Goal: Task Accomplishment & Management: Manage account settings

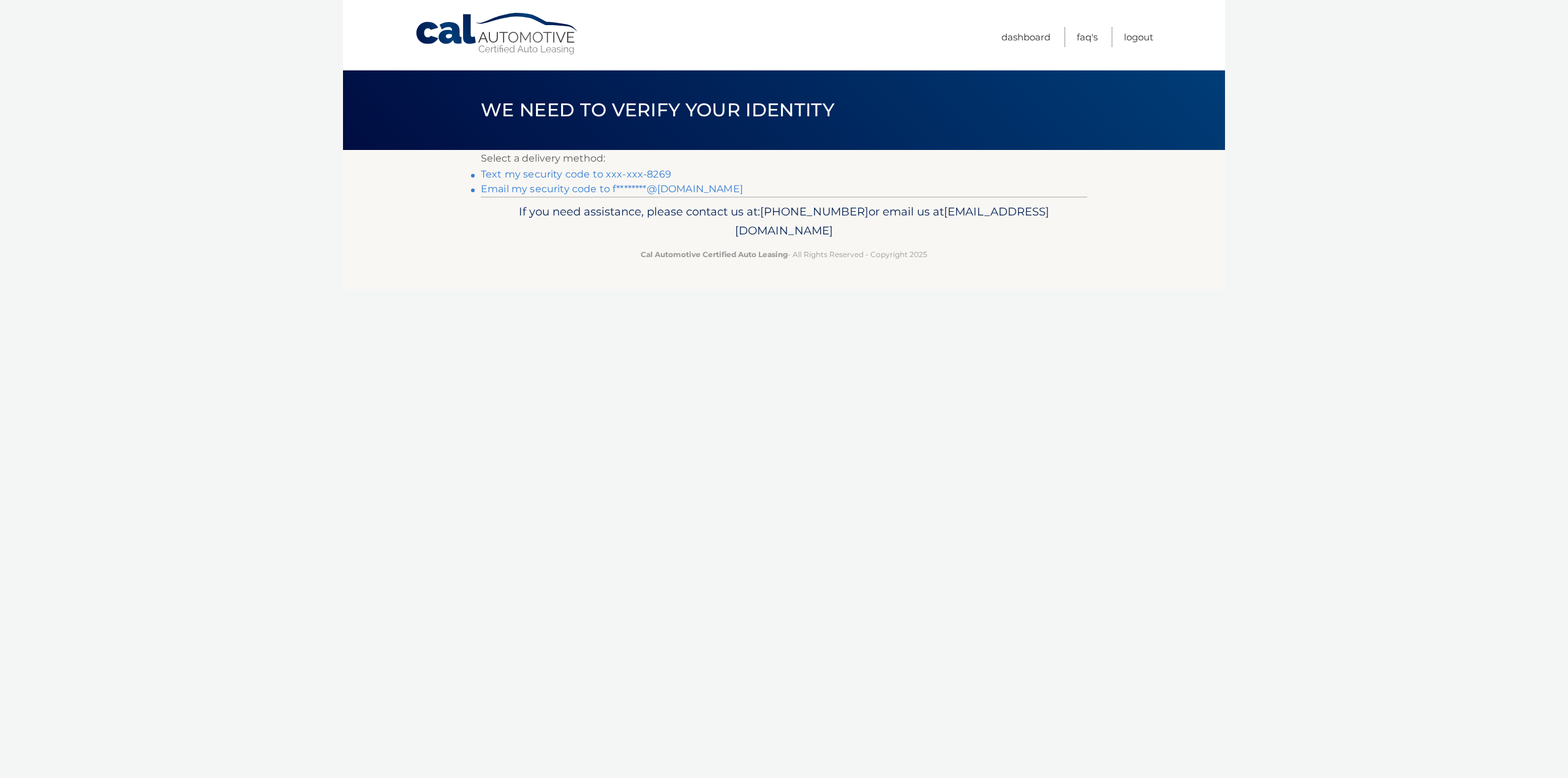
click at [628, 172] on link "Text my security code to xxx-xxx-8269" at bounding box center [576, 174] width 190 height 12
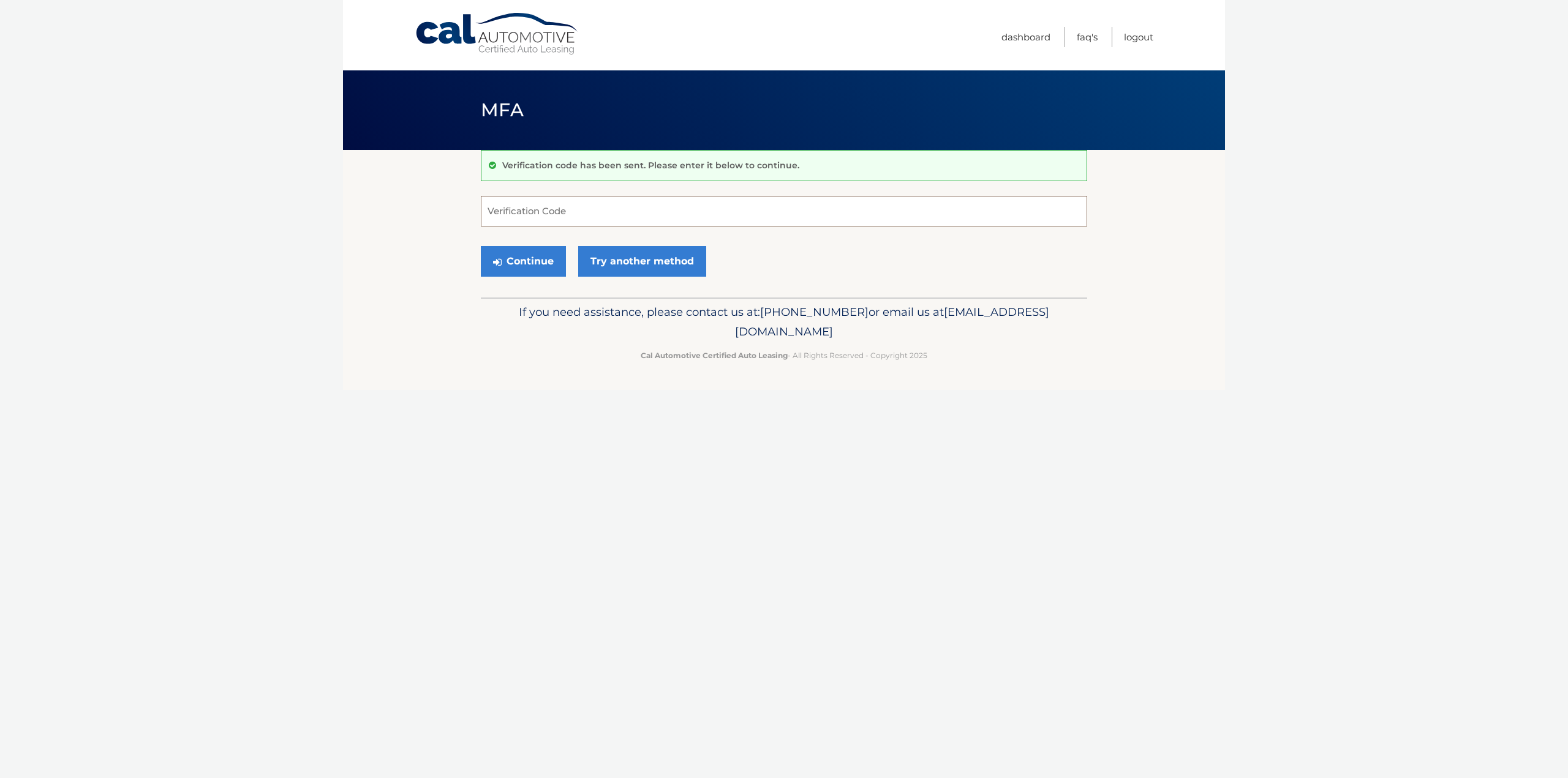
click at [569, 213] on input "Verification Code" at bounding box center [784, 211] width 607 height 31
type input "601420"
click at [481, 246] on button "Continue" at bounding box center [524, 261] width 85 height 31
click at [569, 213] on input "601420" at bounding box center [784, 211] width 607 height 31
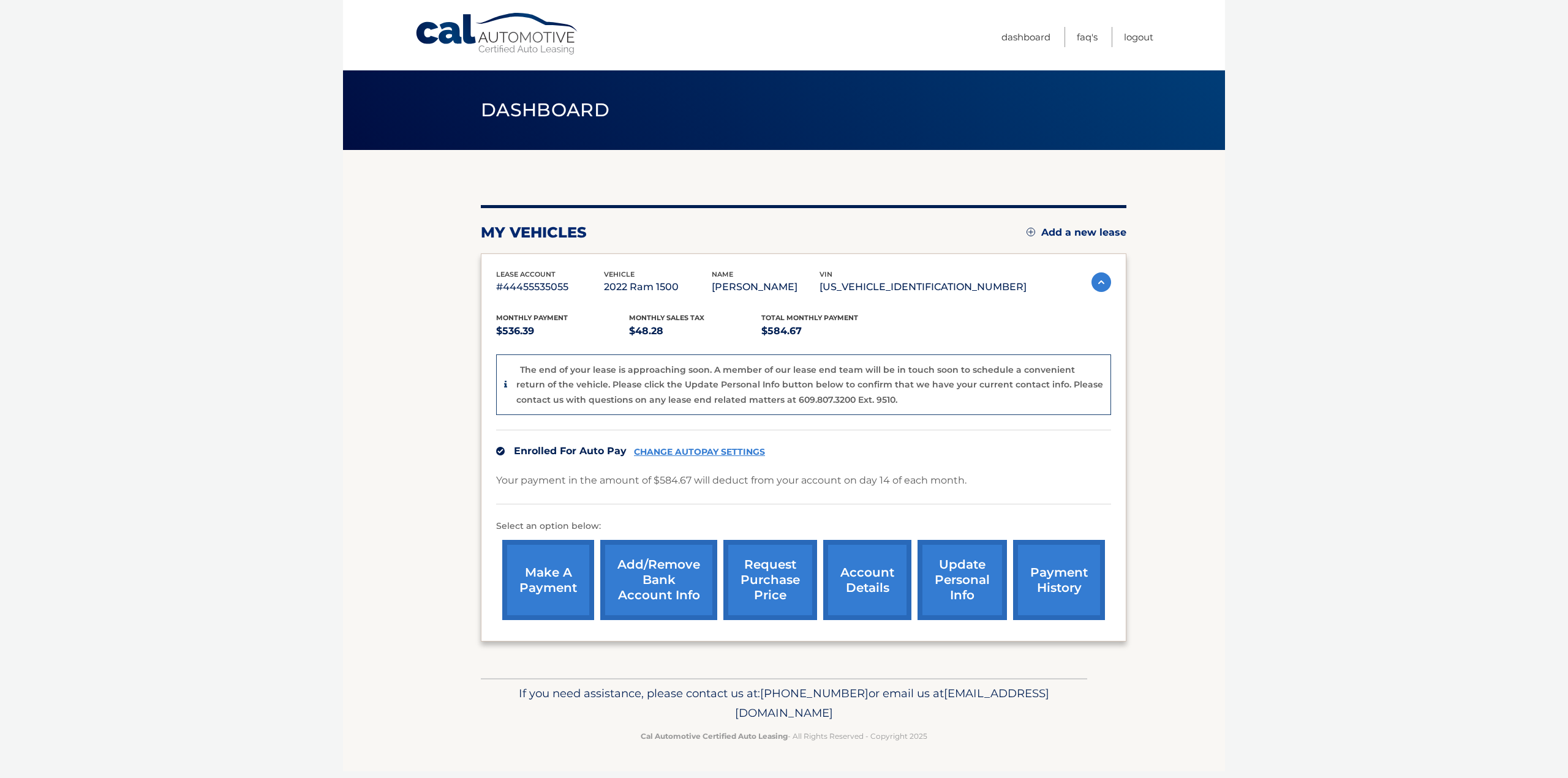
click at [888, 397] on div "The end of your lease is approaching soon. A member of our lease end team will …" at bounding box center [809, 384] width 587 height 45
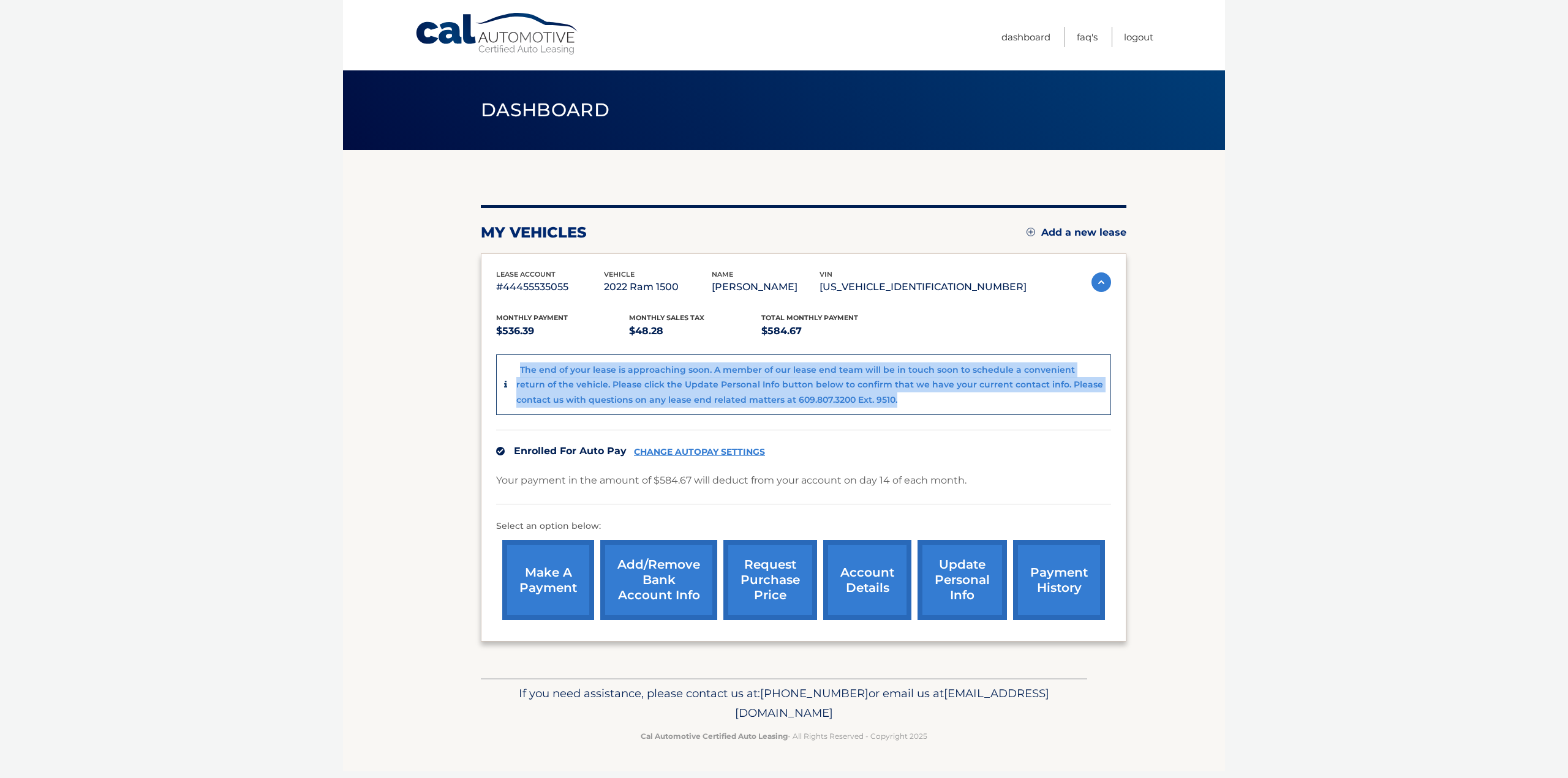
drag, startPoint x: 888, startPoint y: 397, endPoint x: 519, endPoint y: 374, distance: 369.7
click at [519, 374] on div "The end of your lease is approaching soon. A member of our lease end team will …" at bounding box center [809, 384] width 587 height 45
click at [517, 373] on div "The end of your lease is approaching soon. A member of our lease end team will …" at bounding box center [809, 384] width 587 height 45
drag, startPoint x: 521, startPoint y: 368, endPoint x: 880, endPoint y: 408, distance: 361.2
click at [880, 408] on div "The end of your lease is approaching soon. A member of our lease end team will …" at bounding box center [803, 385] width 615 height 61
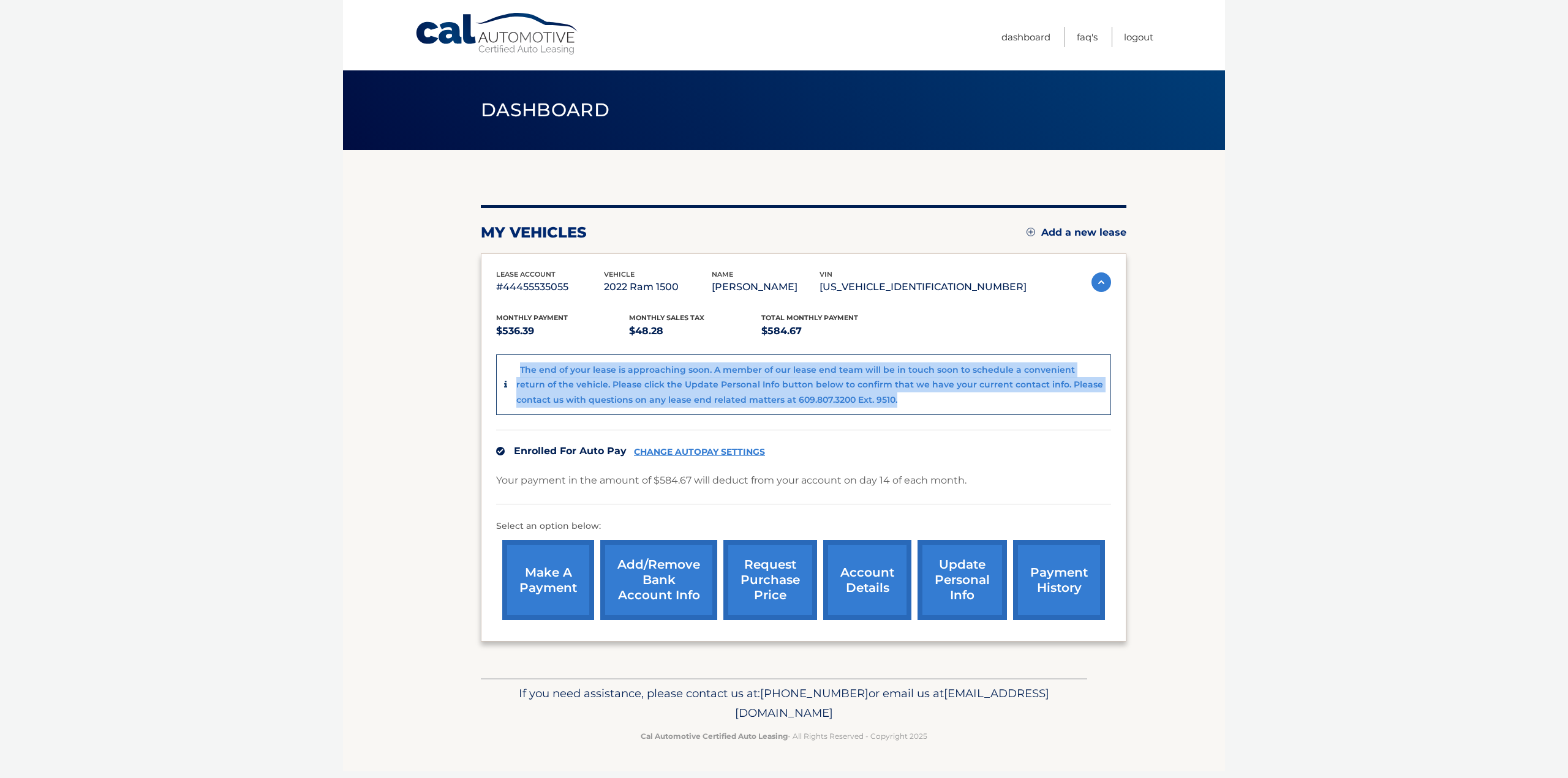
click at [884, 403] on div "The end of your lease is approaching soon. A member of our lease end team will …" at bounding box center [809, 384] width 587 height 45
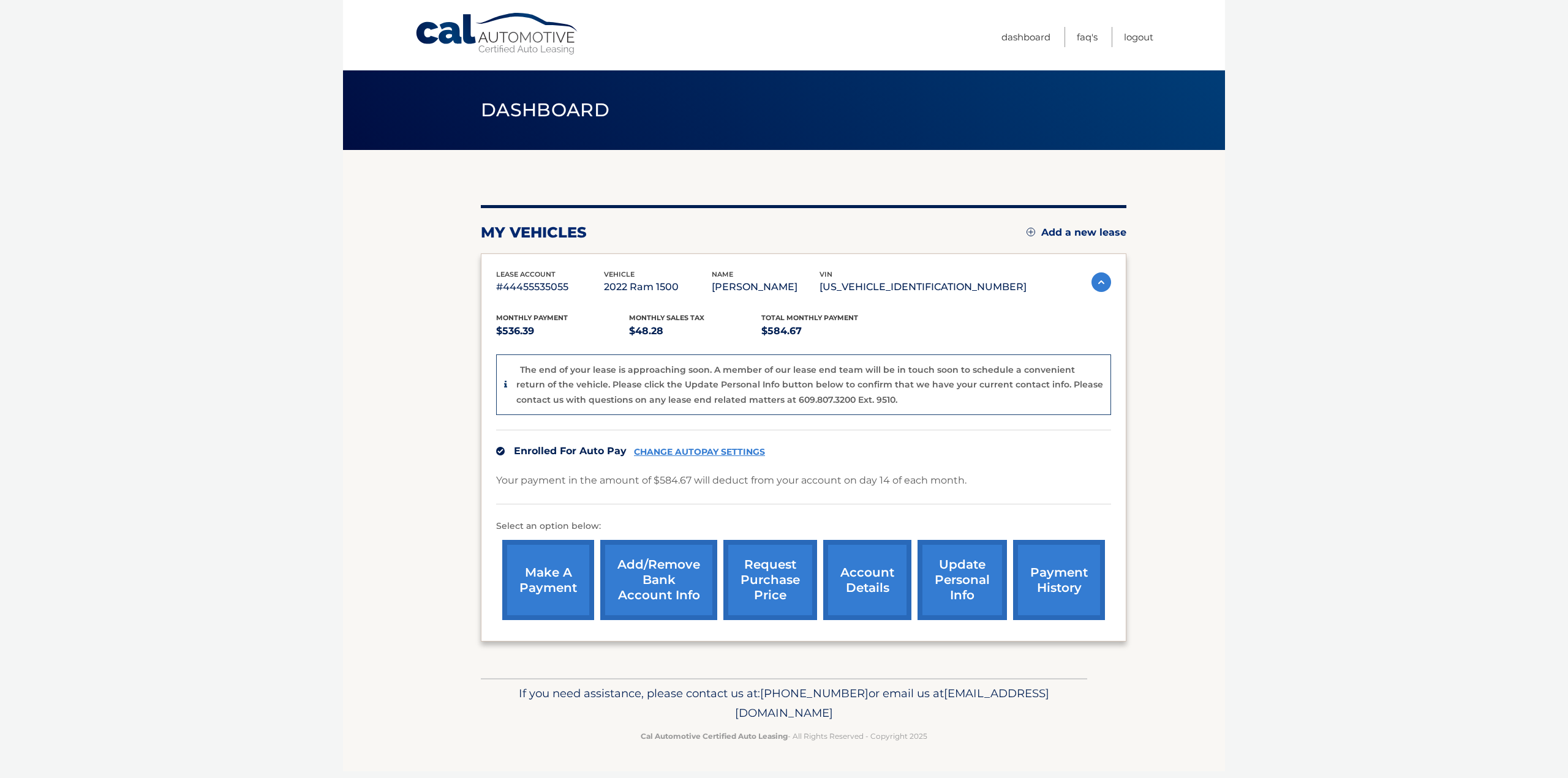
click at [879, 577] on link "account details" at bounding box center [867, 580] width 88 height 80
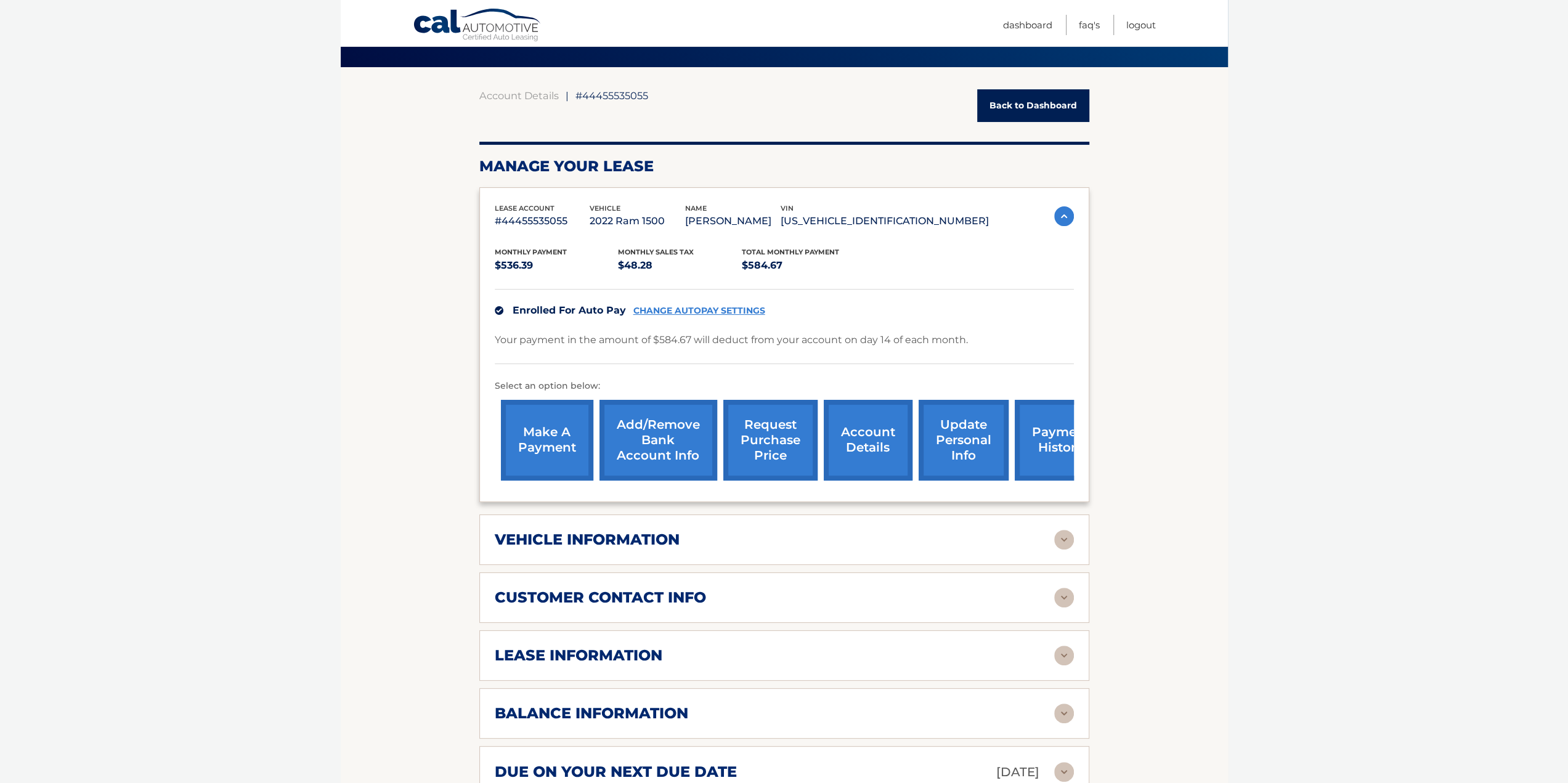
scroll to position [123, 0]
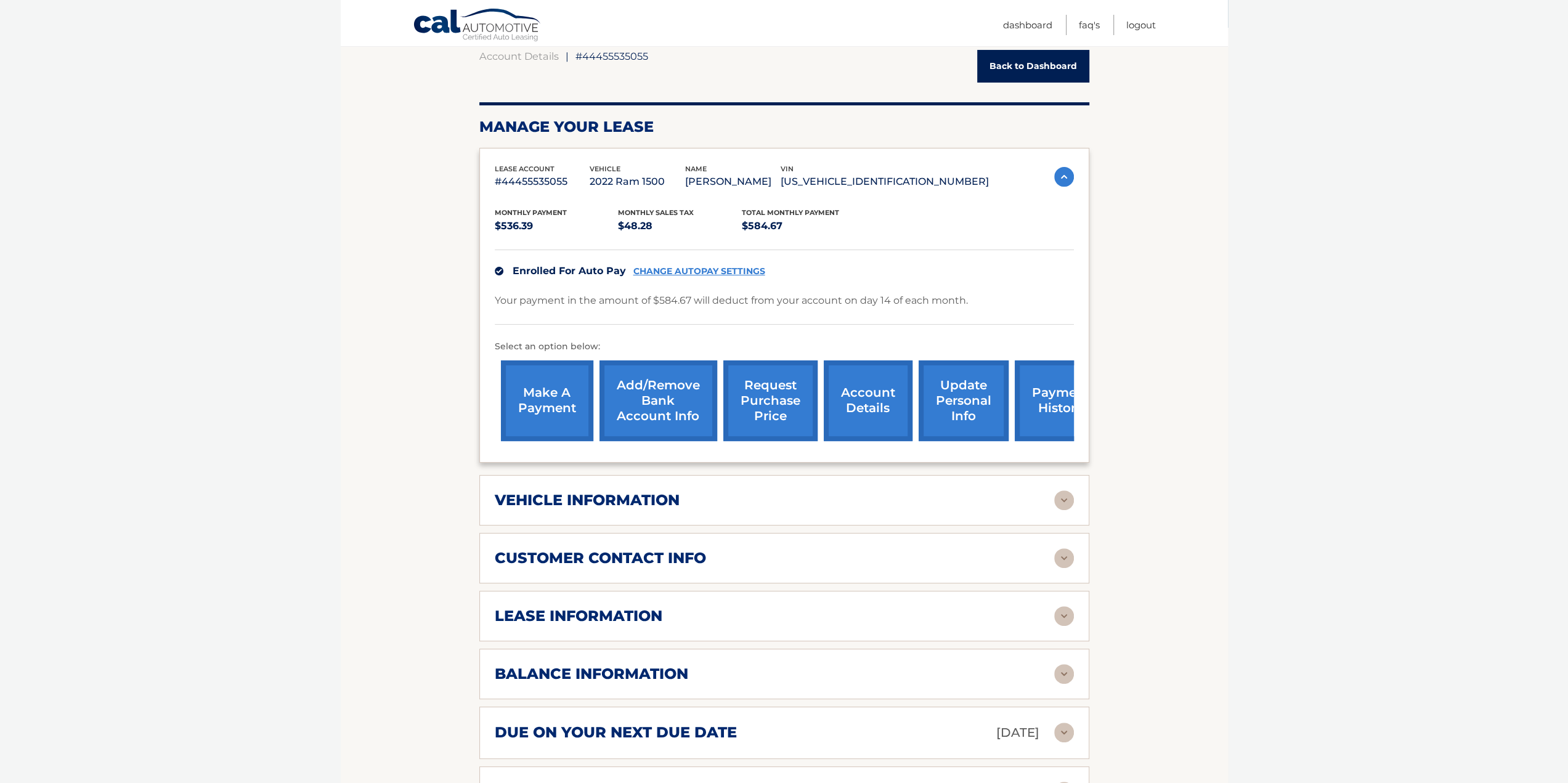
click at [633, 615] on h2 "lease information" at bounding box center [578, 616] width 167 height 19
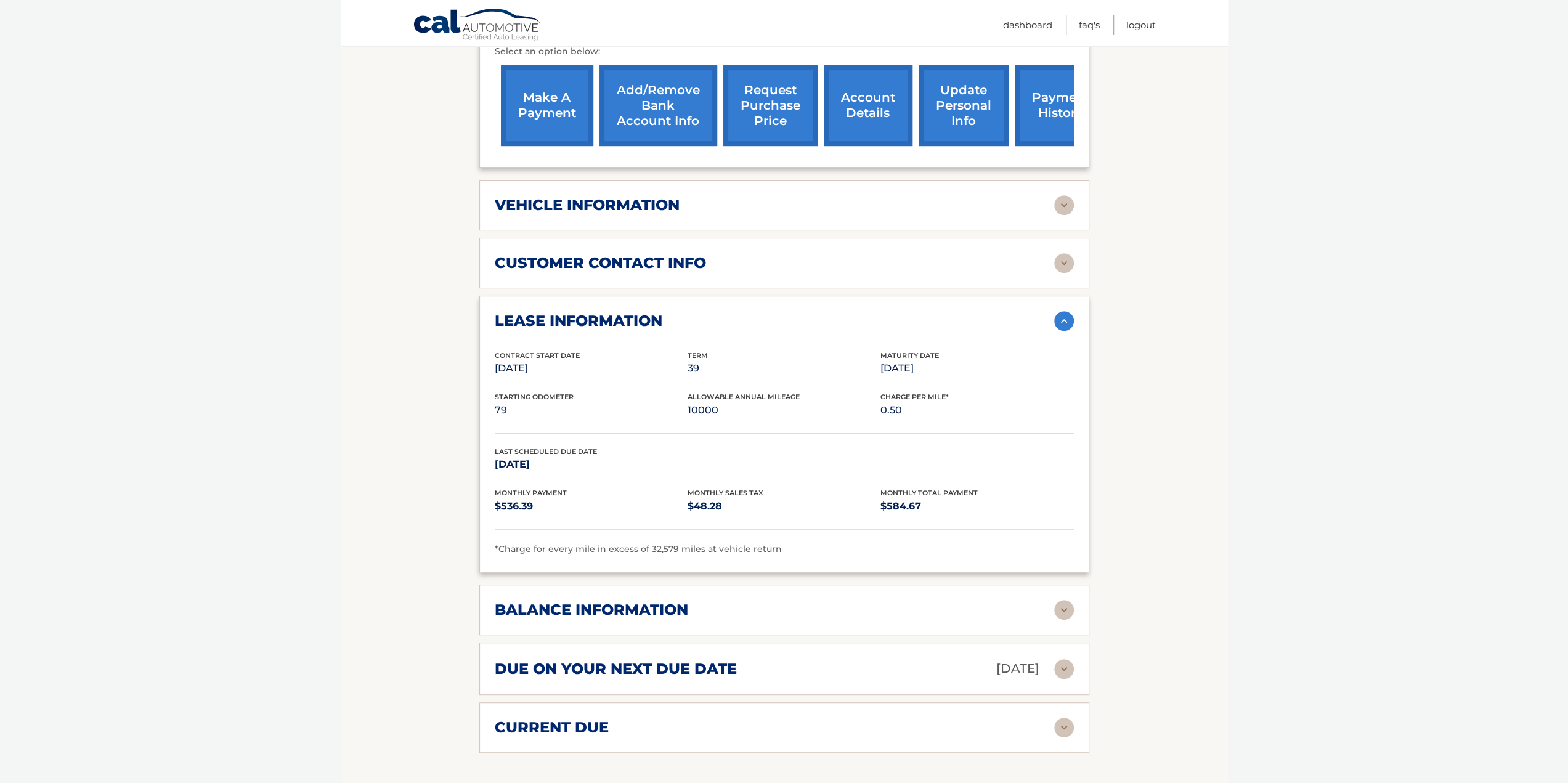
scroll to position [431, 0]
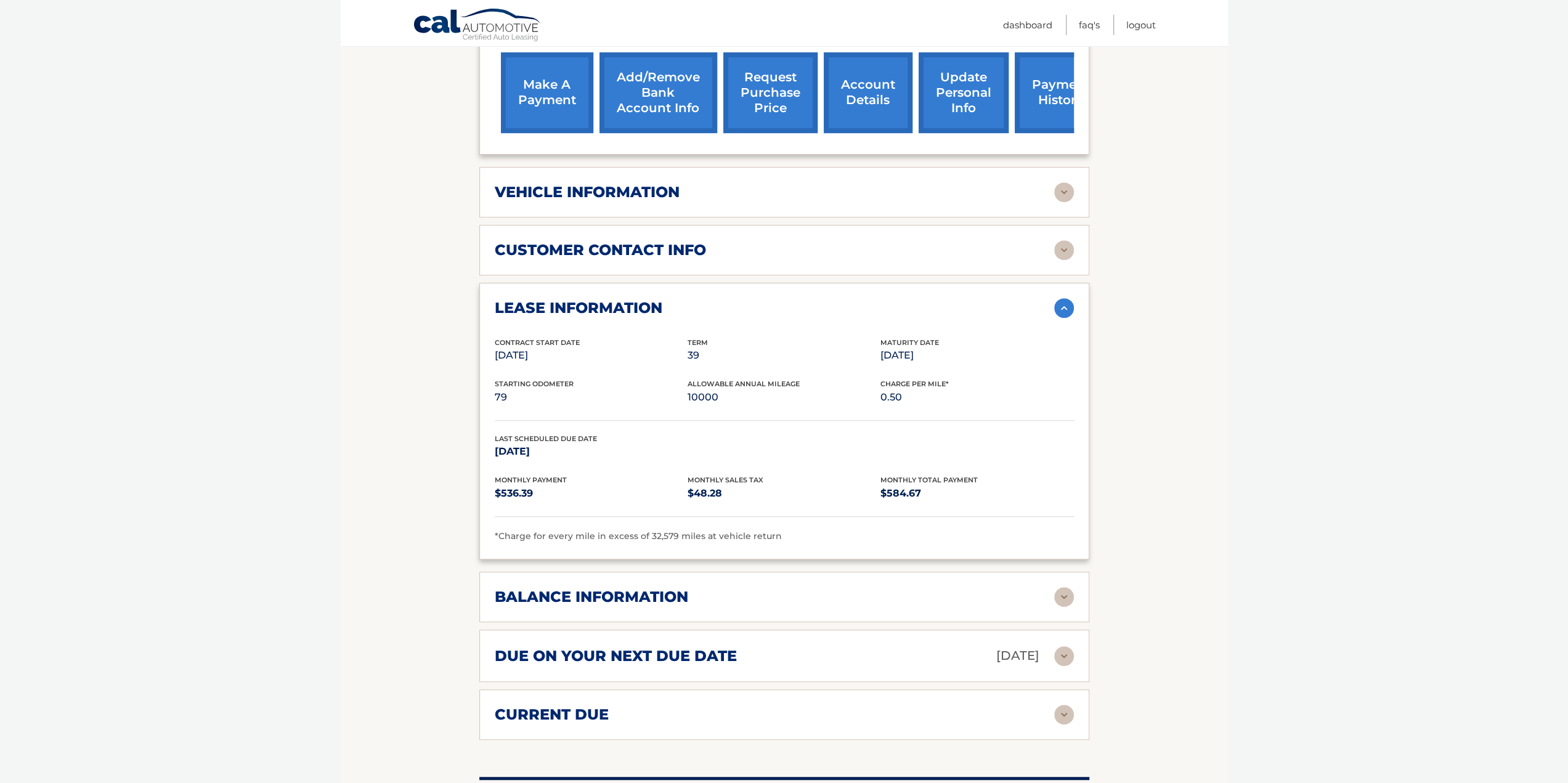
click at [550, 580] on div "balance information Payments Received 36 Payments Remaining 3 Next Payment will…" at bounding box center [784, 596] width 610 height 50
click at [563, 595] on h2 "balance information" at bounding box center [591, 597] width 193 height 19
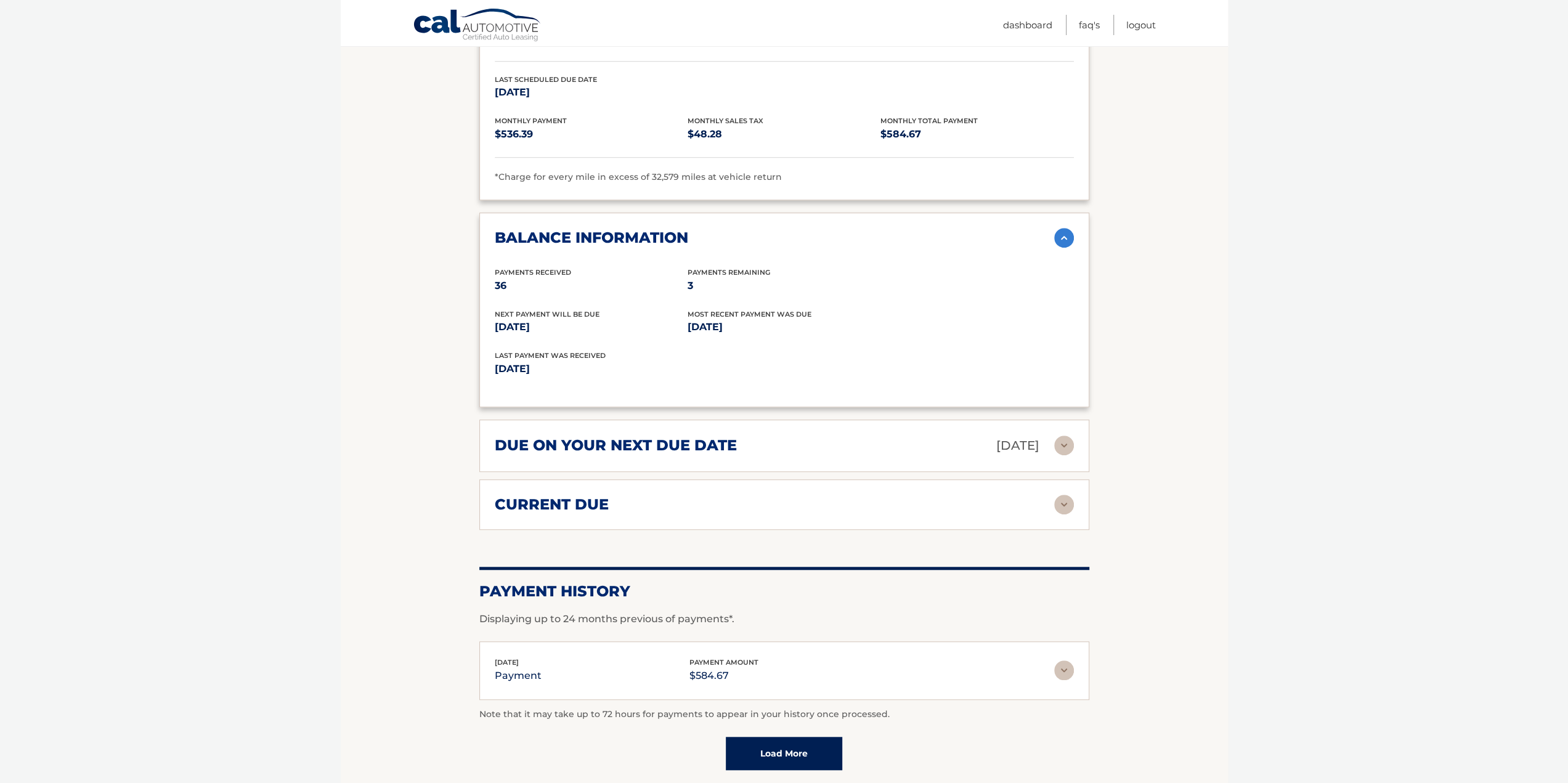
scroll to position [801, 0]
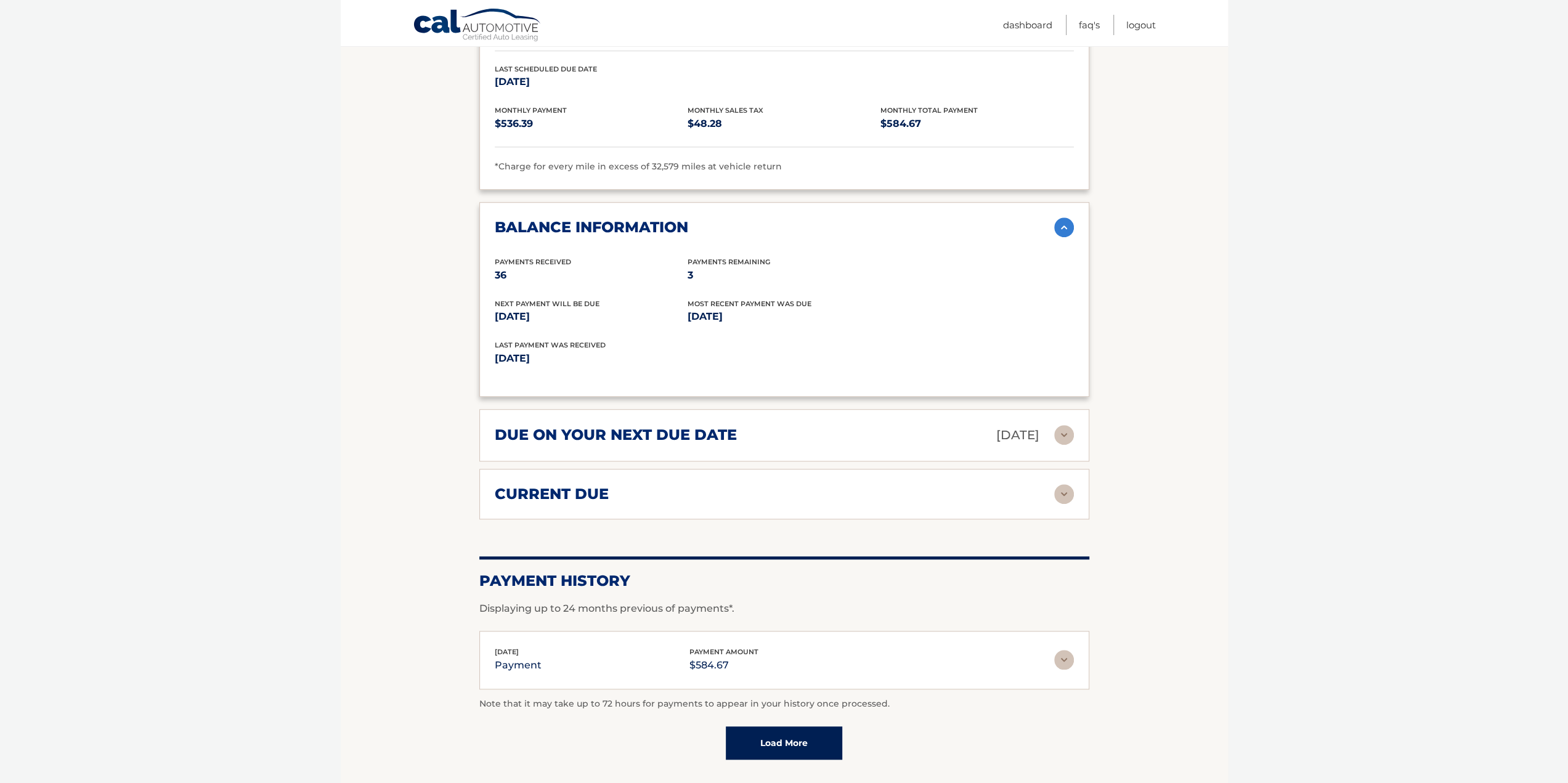
click at [629, 501] on div "current due Late Charges $0.00 Miscelleneous Charges* $0.00 Sales Tax $0.00 pay…" at bounding box center [784, 494] width 610 height 50
click at [1068, 489] on img at bounding box center [1064, 494] width 20 height 20
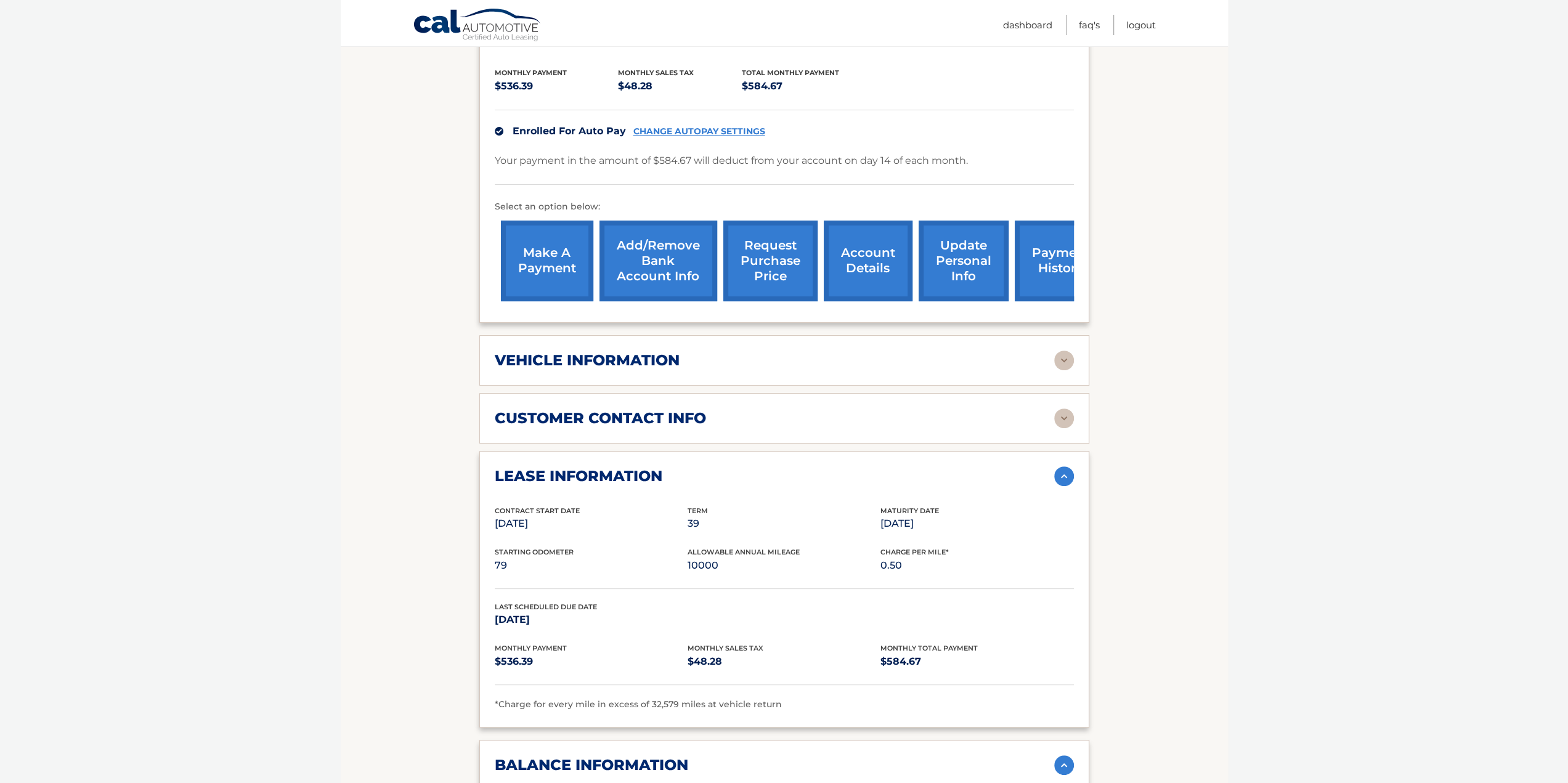
scroll to position [0, 0]
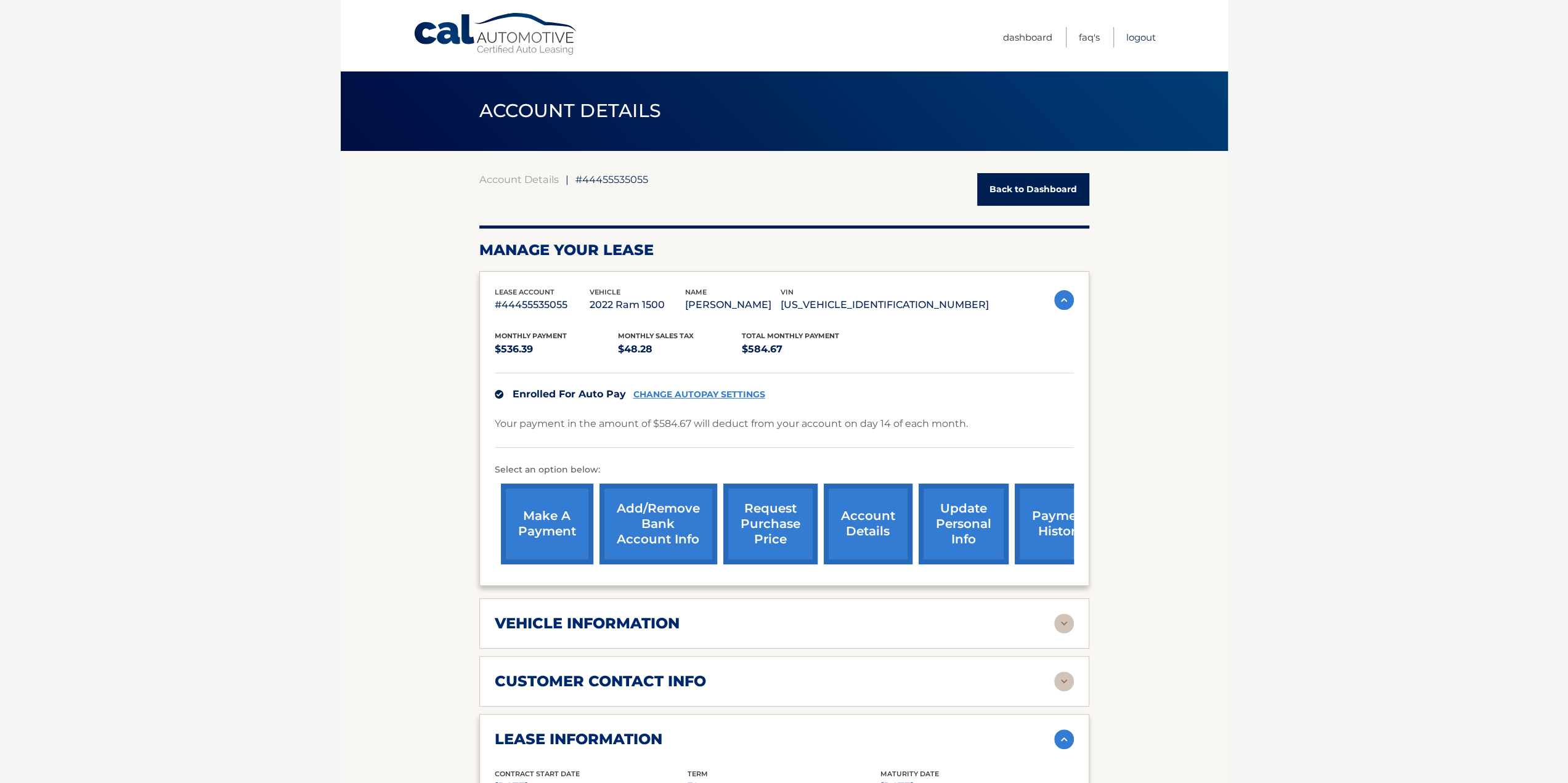
click at [1151, 41] on link "Logout" at bounding box center [1141, 37] width 30 height 21
